Goal: Answer question/provide support: Share knowledge or assist other users

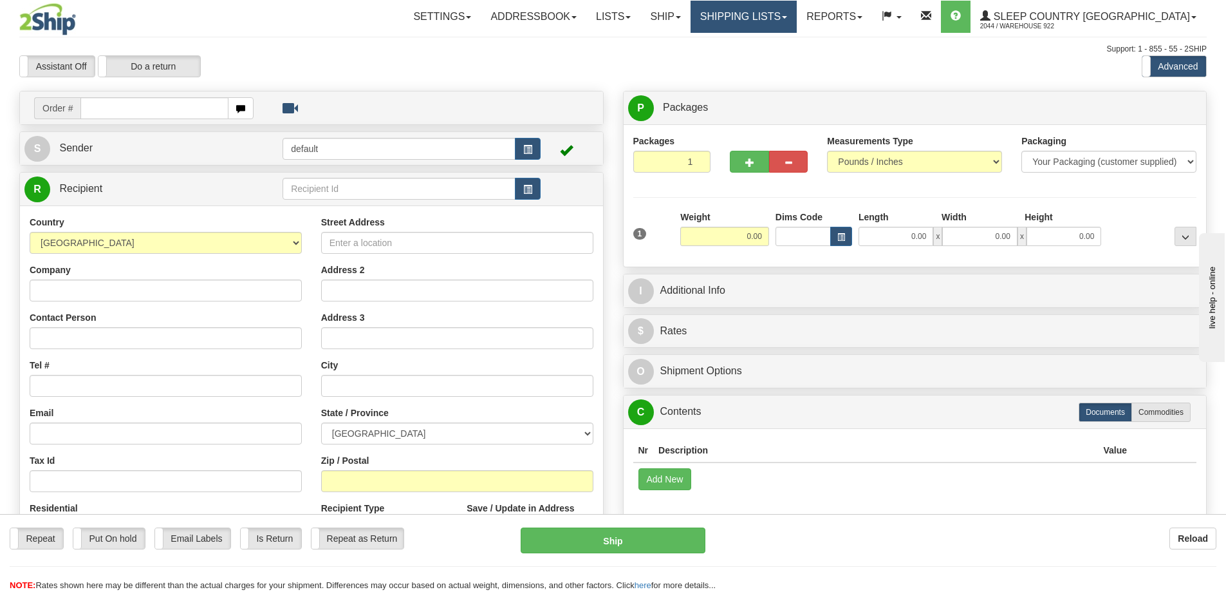
click at [797, 14] on link "Shipping lists" at bounding box center [744, 17] width 106 height 32
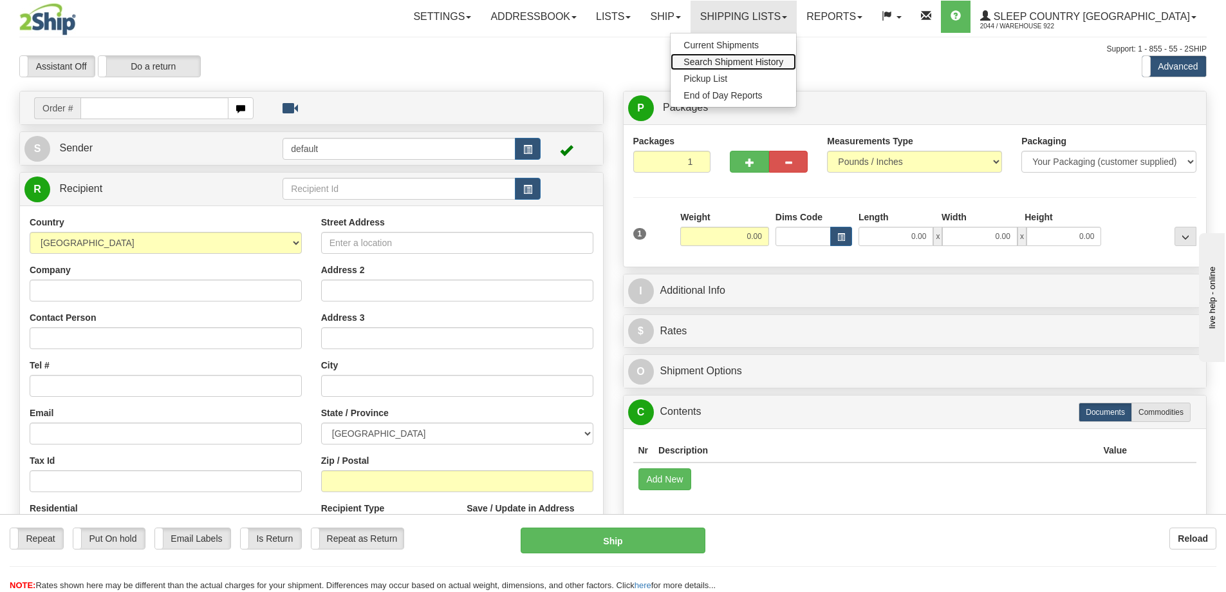
click at [778, 58] on span "Search Shipment History" at bounding box center [734, 62] width 100 height 10
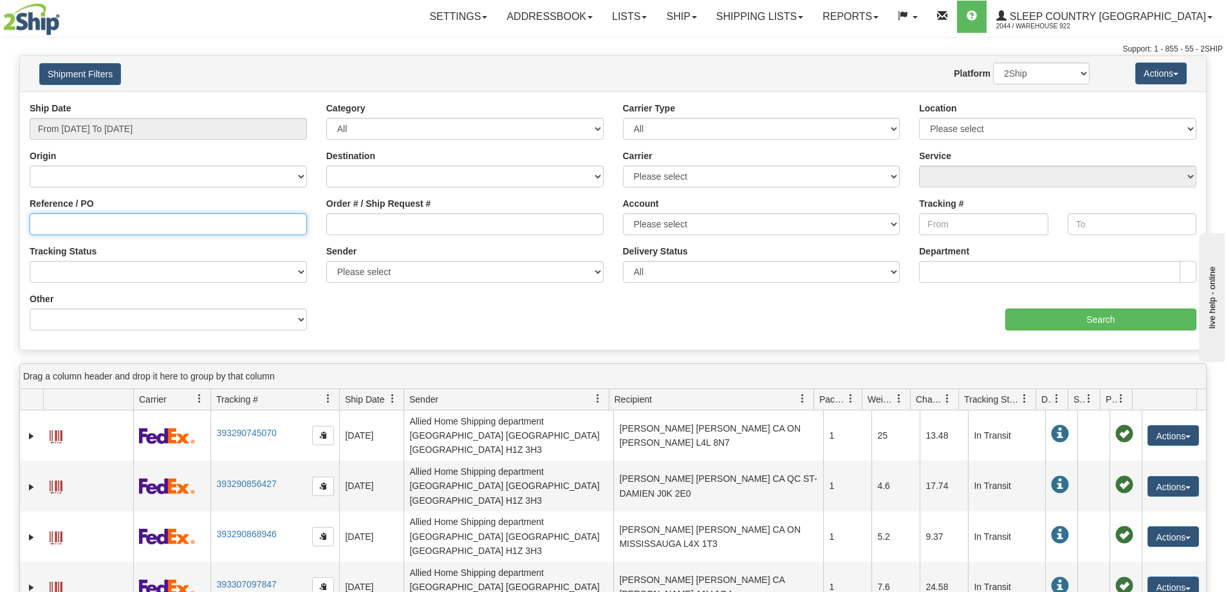
click at [64, 218] on input "Reference / PO" at bounding box center [168, 224] width 277 height 22
paste input "9000I045507"
type input "9000I045507"
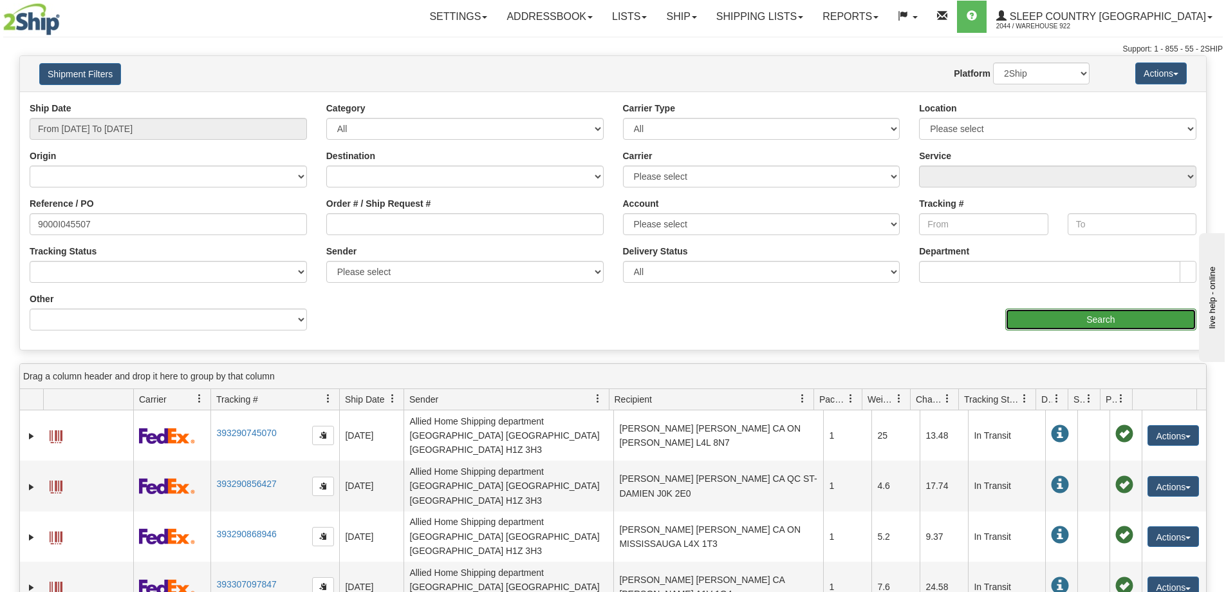
click at [1098, 324] on input "Search" at bounding box center [1101, 319] width 191 height 22
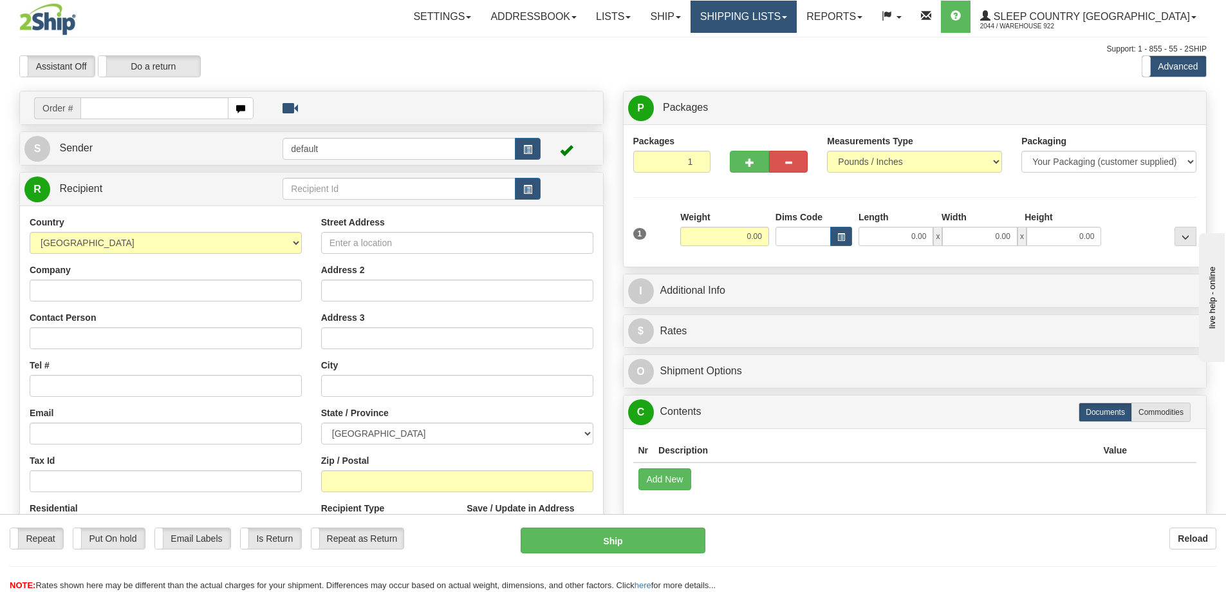
click at [797, 15] on link "Shipping lists" at bounding box center [744, 17] width 106 height 32
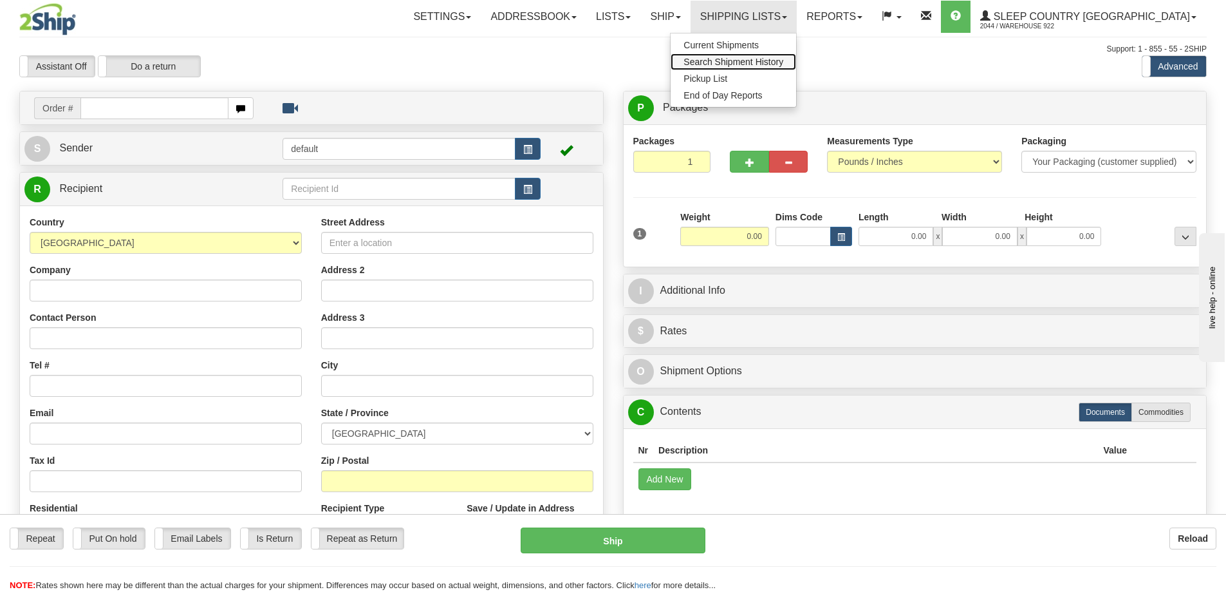
click at [783, 61] on span "Search Shipment History" at bounding box center [734, 62] width 100 height 10
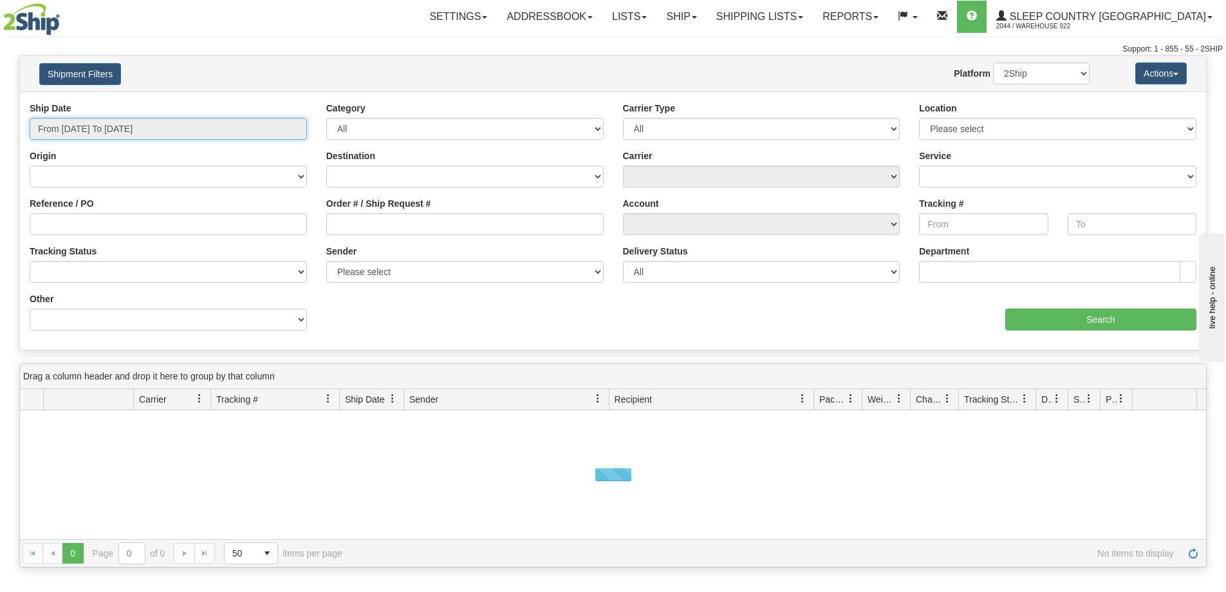
click at [293, 127] on input "From [DATE] To [DATE]" at bounding box center [168, 129] width 277 height 22
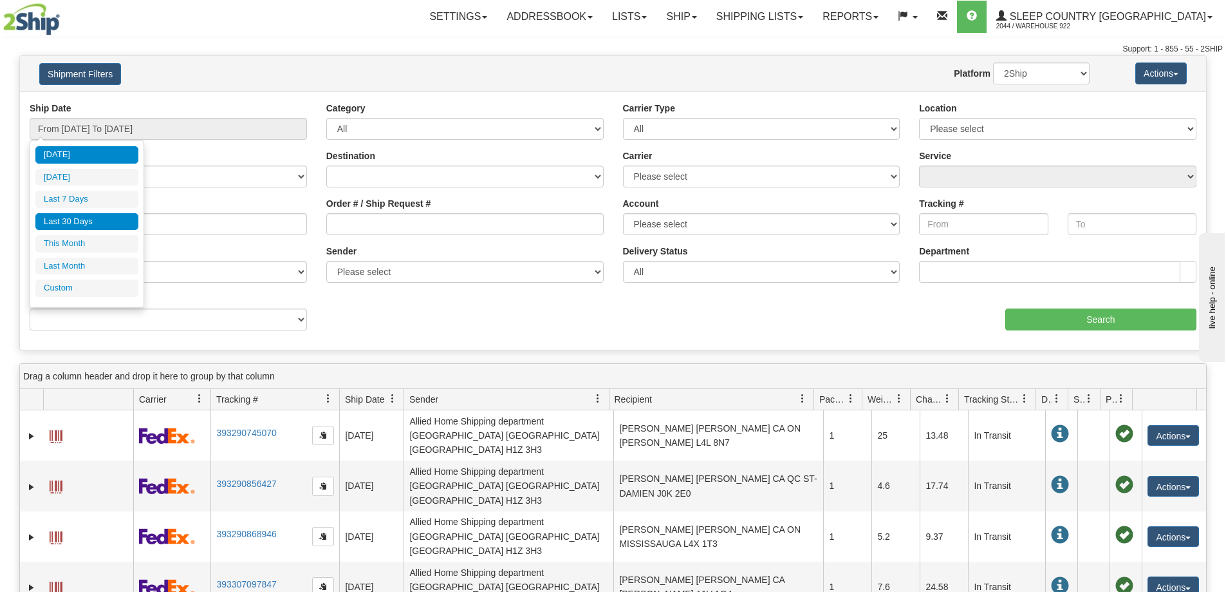
click at [86, 223] on li "Last 30 Days" at bounding box center [86, 221] width 103 height 17
type input "From [DATE] To [DATE]"
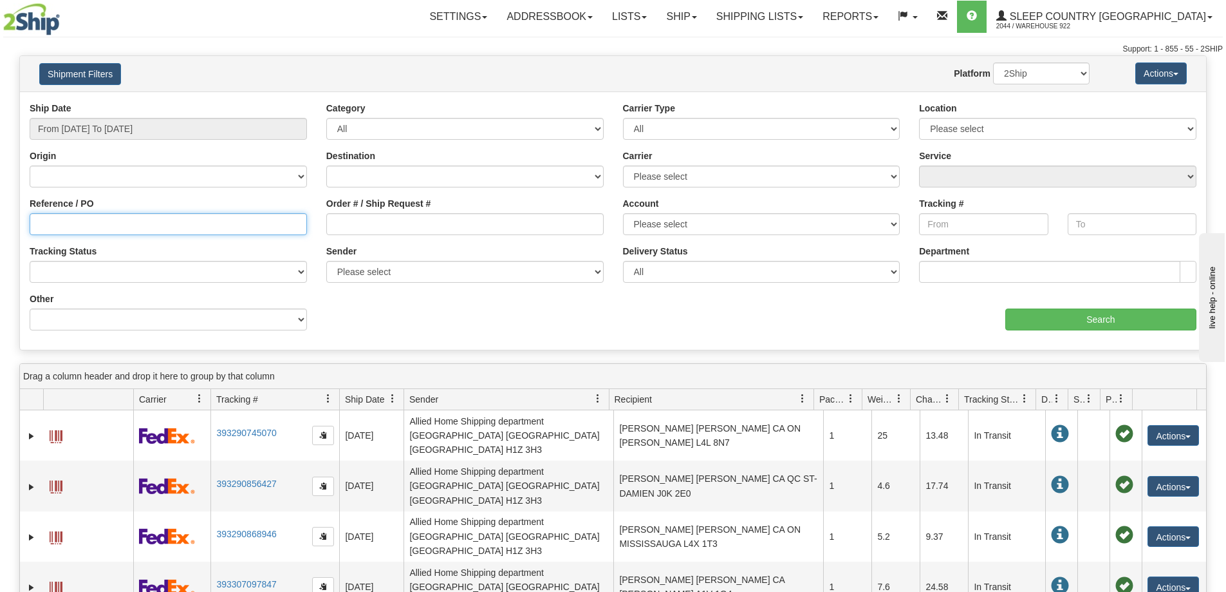
click at [50, 223] on input "Reference / PO" at bounding box center [168, 224] width 277 height 22
paste input "9000I045507"
type input "9000I045507"
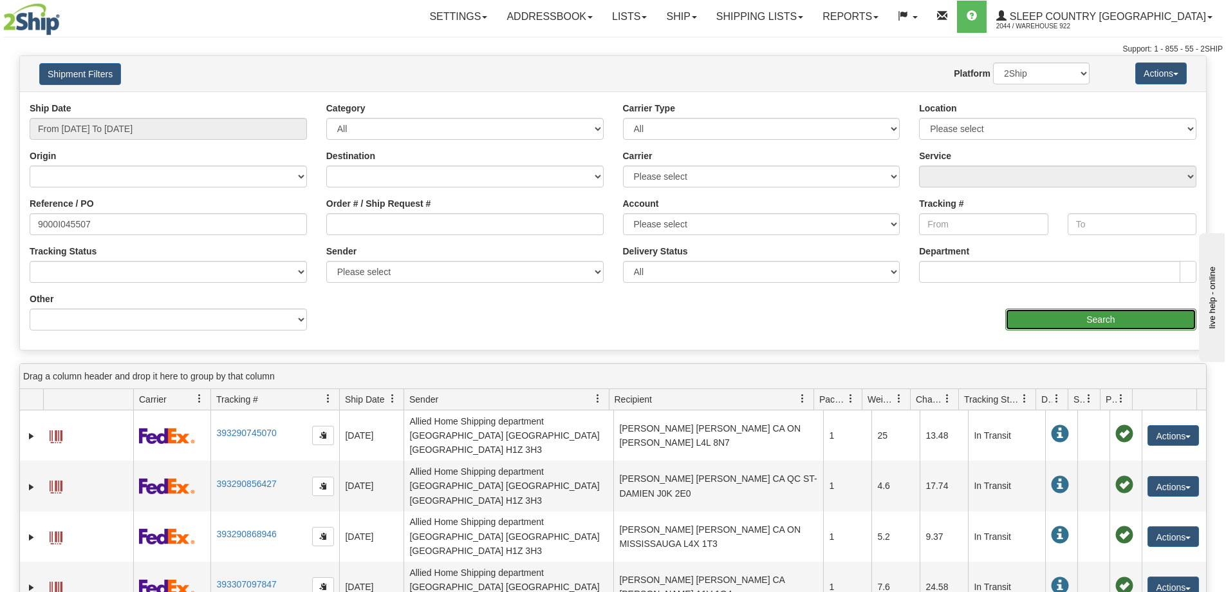
click at [1077, 315] on input "Search" at bounding box center [1101, 319] width 191 height 22
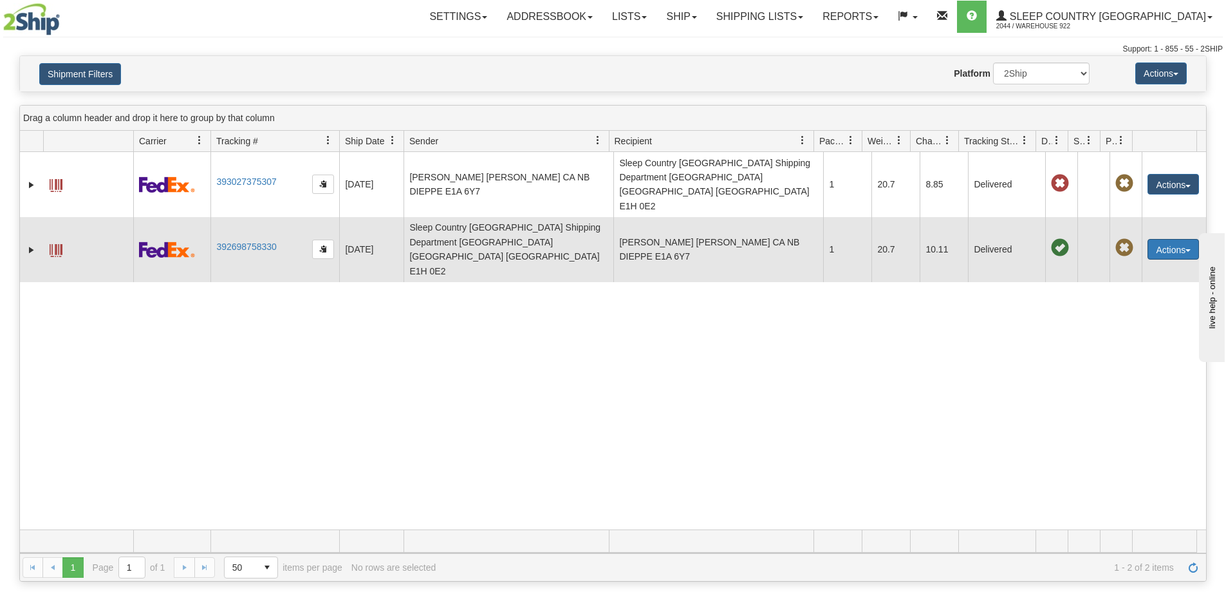
click at [1182, 239] on button "Actions" at bounding box center [1173, 249] width 51 height 21
click at [1131, 315] on link "Comment" at bounding box center [1147, 323] width 103 height 17
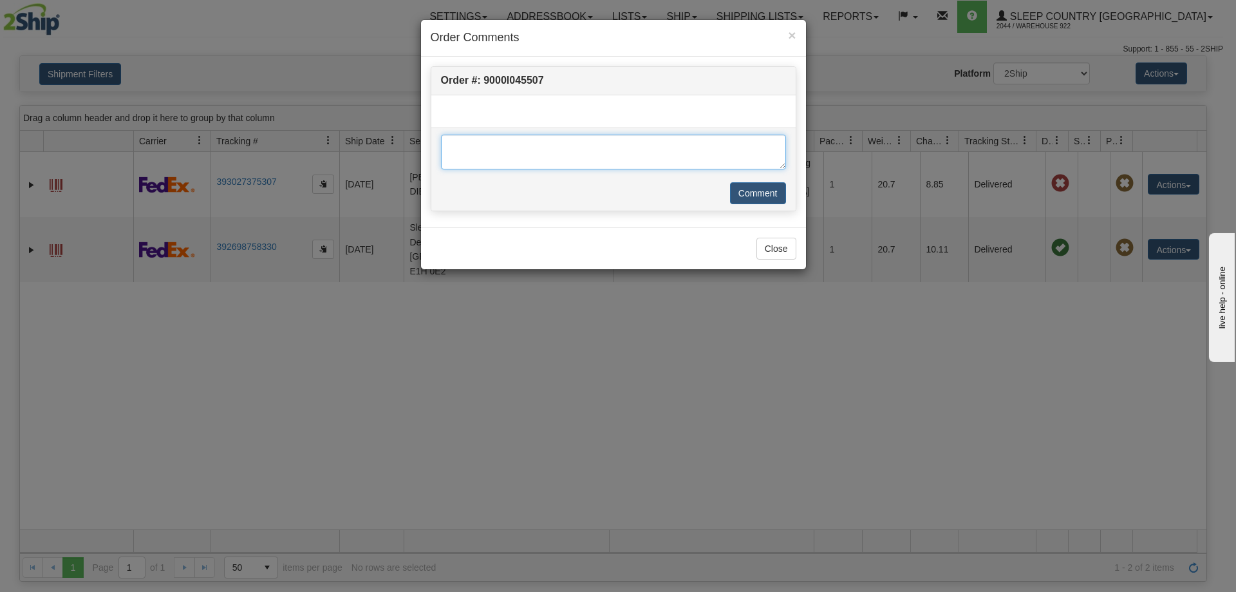
click at [453, 145] on textarea at bounding box center [613, 152] width 345 height 35
click at [447, 143] on textarea at bounding box center [613, 152] width 345 height 35
type textarea "RETURNED 14BIOSOFT-3"
click at [770, 251] on button "Close" at bounding box center [776, 249] width 40 height 22
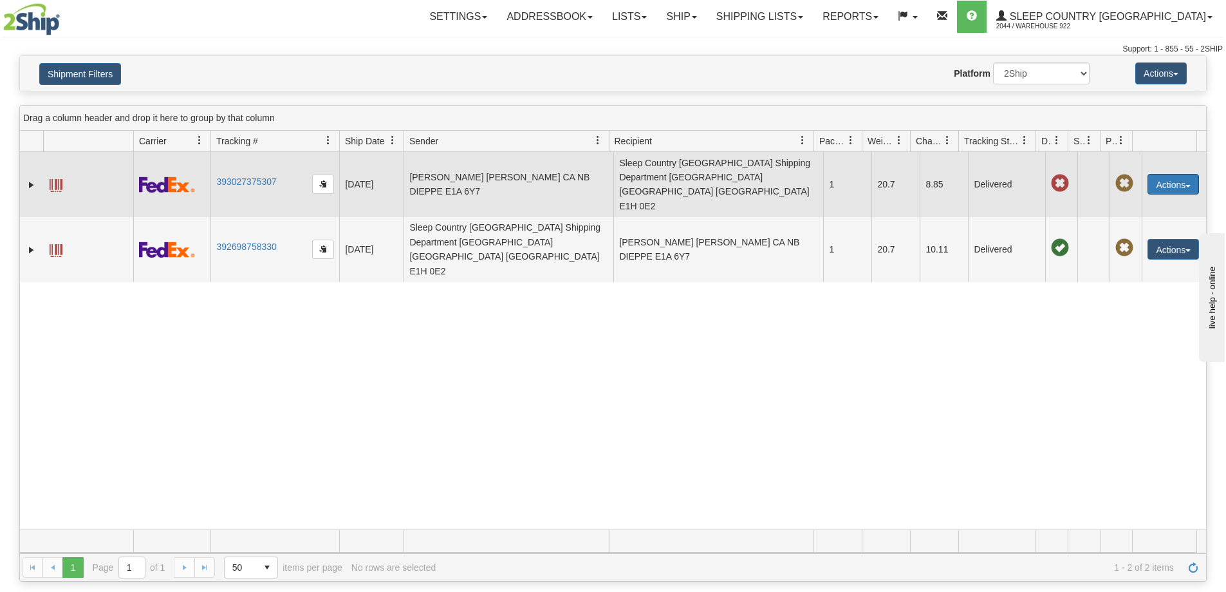
click at [1178, 174] on button "Actions" at bounding box center [1173, 184] width 51 height 21
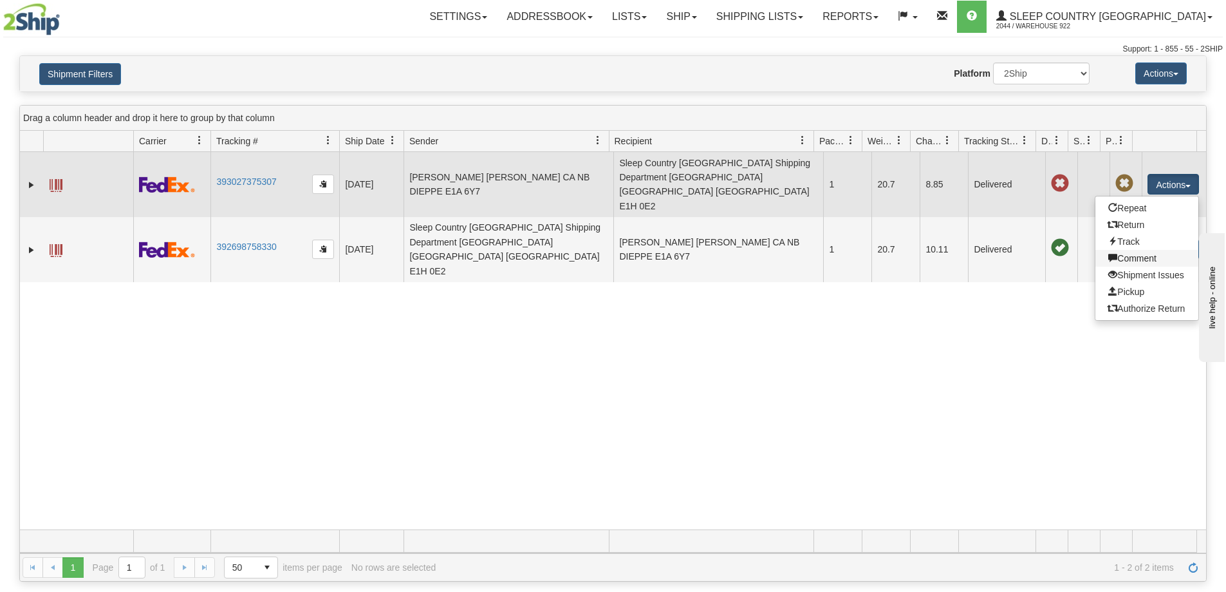
click at [1134, 250] on link "Comment" at bounding box center [1147, 258] width 103 height 17
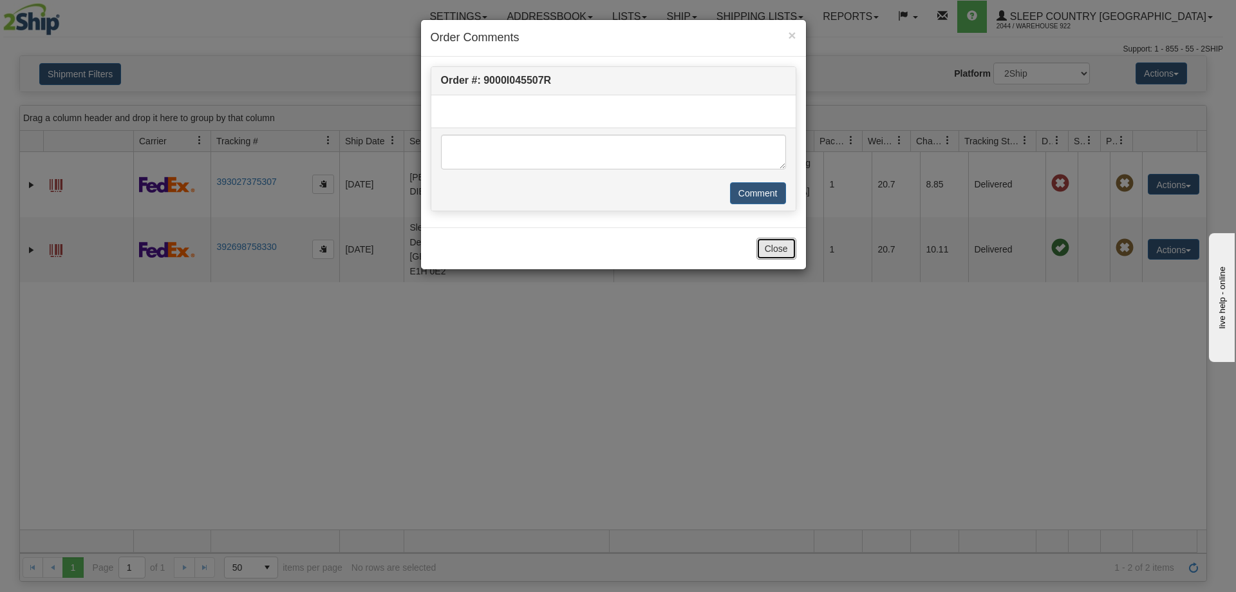
click at [769, 245] on button "Close" at bounding box center [776, 249] width 40 height 22
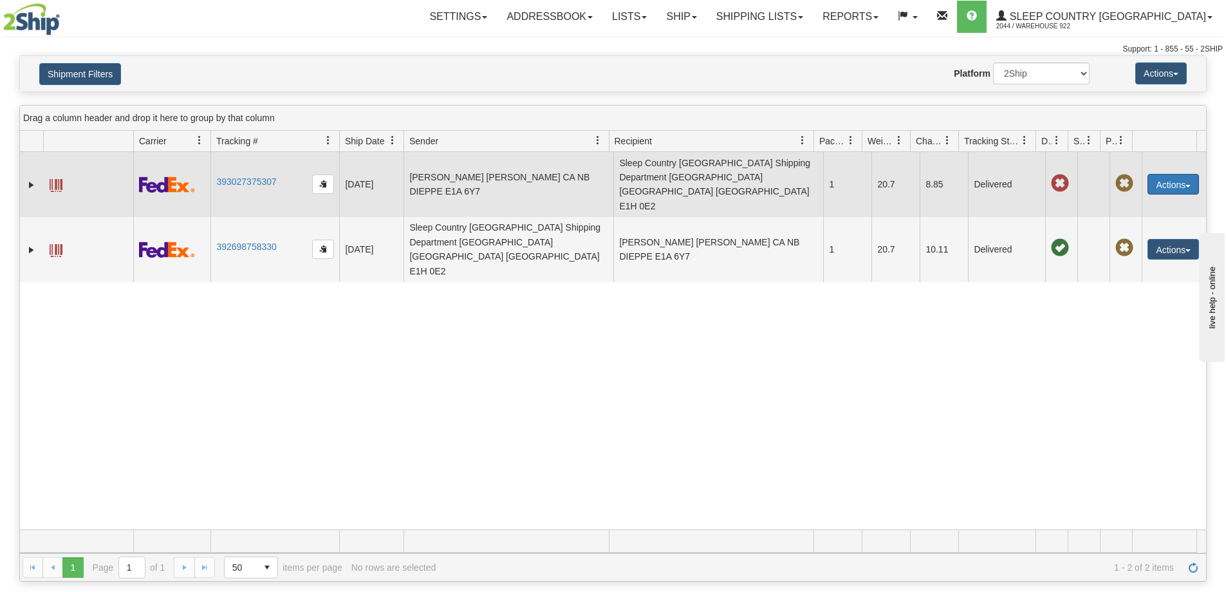
click at [1186, 185] on span "button" at bounding box center [1188, 186] width 5 height 3
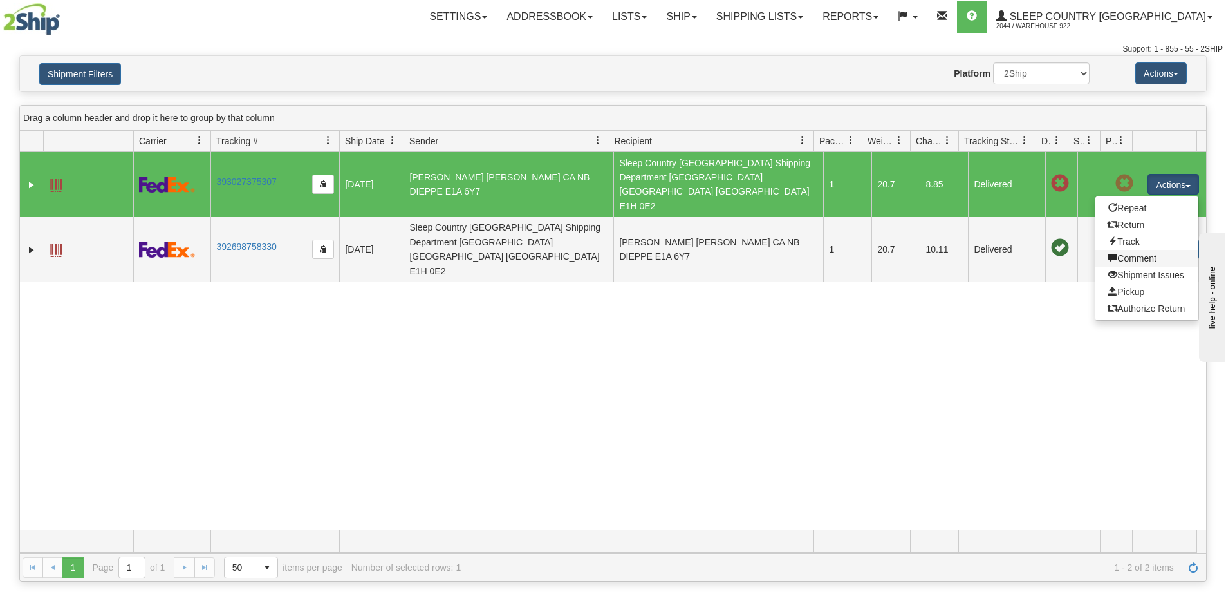
click at [1135, 250] on link "Comment" at bounding box center [1147, 258] width 103 height 17
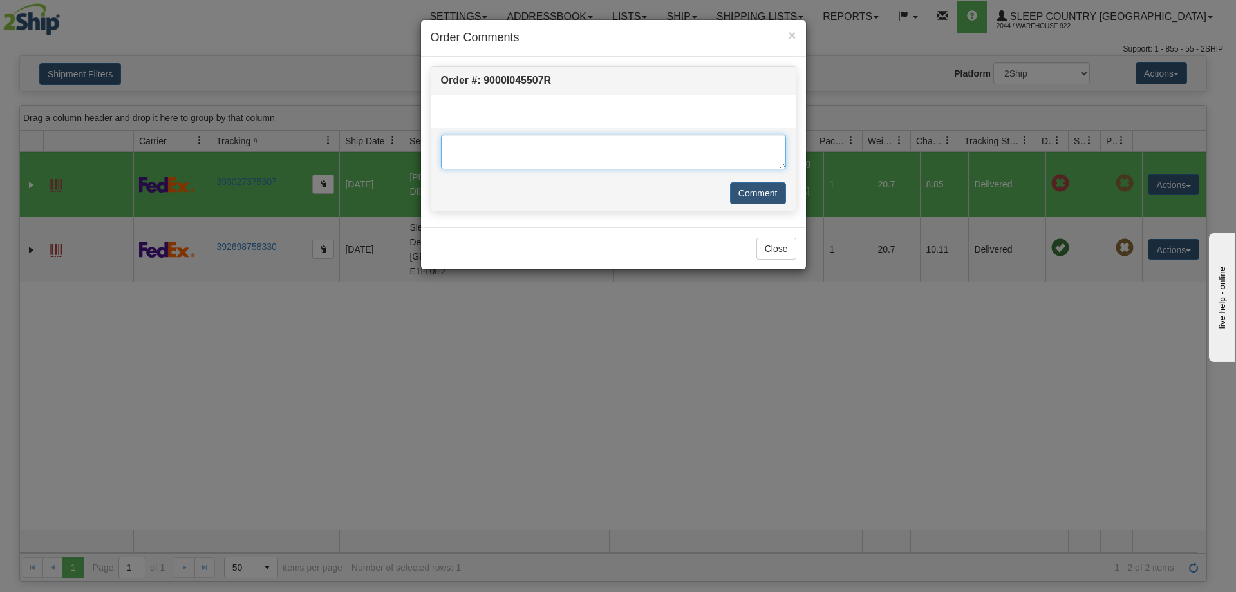
click at [453, 145] on textarea at bounding box center [613, 152] width 345 height 35
type textarea "PRODUCT RETURNED"
click at [767, 191] on button "Comment" at bounding box center [758, 193] width 56 height 22
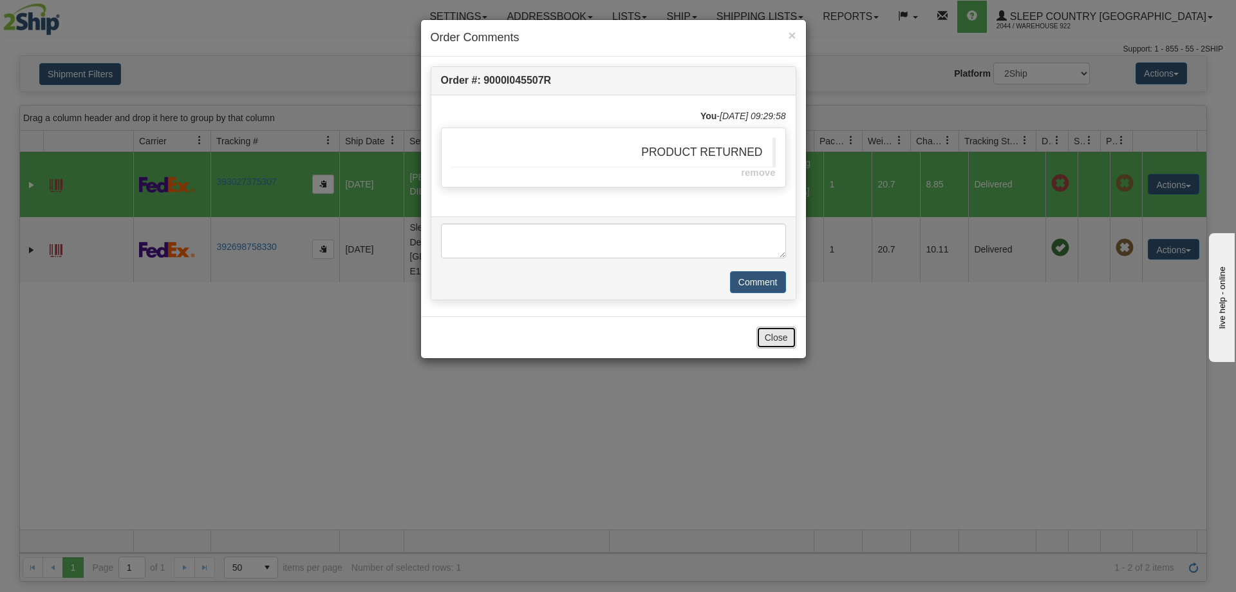
click at [772, 336] on button "Close" at bounding box center [776, 337] width 40 height 22
